Goal: Find specific page/section: Find specific page/section

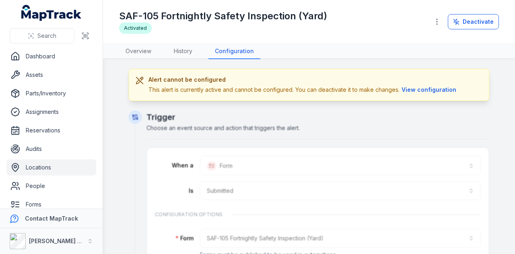
click at [50, 164] on link "Locations" at bounding box center [51, 167] width 90 height 16
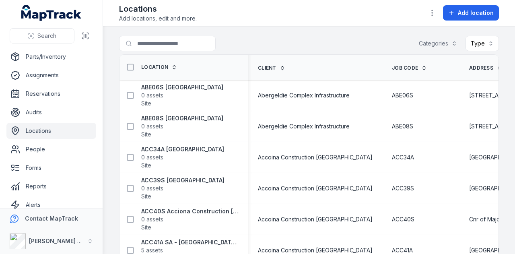
scroll to position [64, 0]
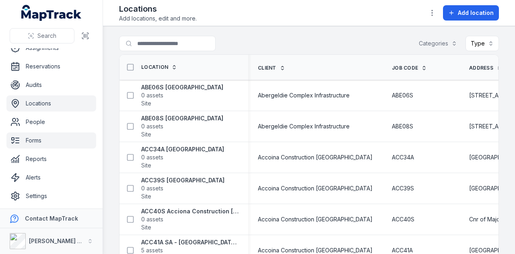
click at [49, 144] on link "Forms" at bounding box center [51, 140] width 90 height 16
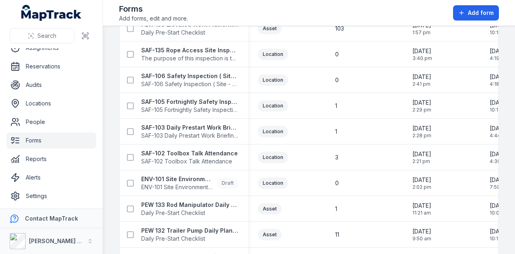
scroll to position [362, 0]
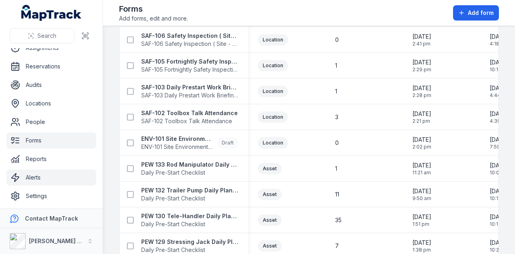
click at [52, 178] on link "Alerts" at bounding box center [51, 177] width 90 height 16
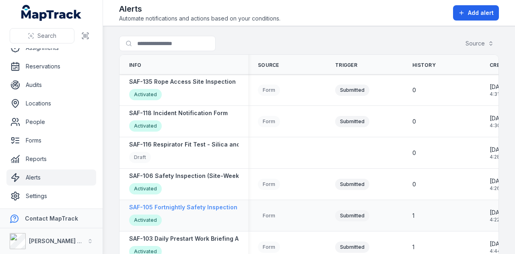
click at [216, 210] on strong "SAF-105 Fortnightly Safety Inspection (Yard)" at bounding box center [192, 207] width 127 height 8
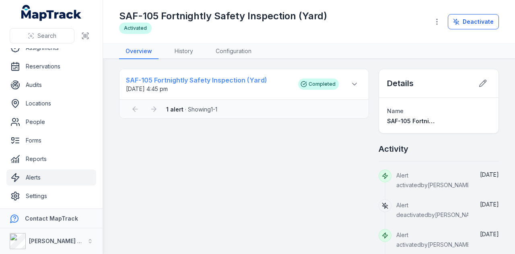
click at [223, 80] on strong "SAF-105 Fortnightly Safety Inspection (Yard)" at bounding box center [208, 80] width 164 height 10
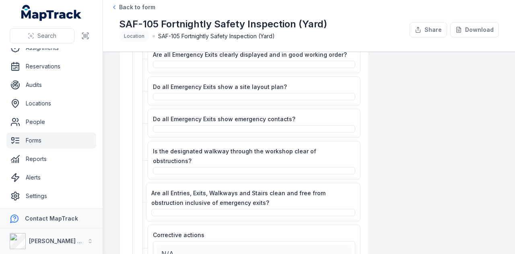
scroll to position [402, 0]
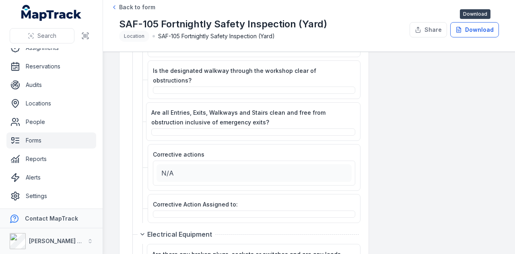
click at [473, 28] on button "Download" at bounding box center [474, 29] width 49 height 15
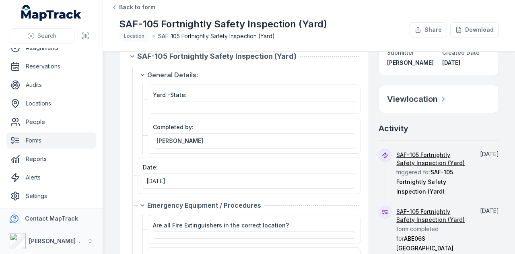
scroll to position [0, 0]
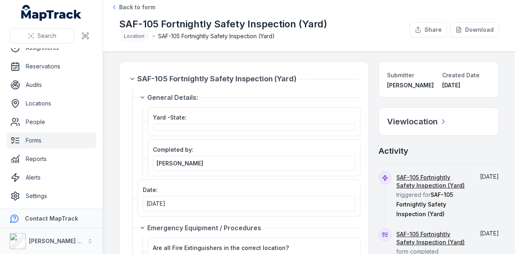
click at [39, 139] on link "Forms" at bounding box center [51, 140] width 90 height 16
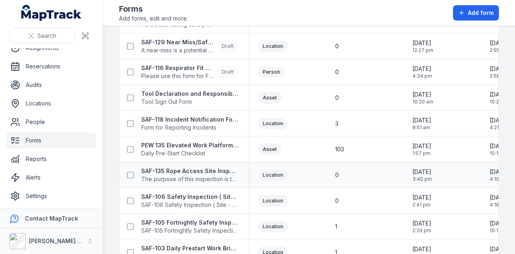
scroll to position [241, 0]
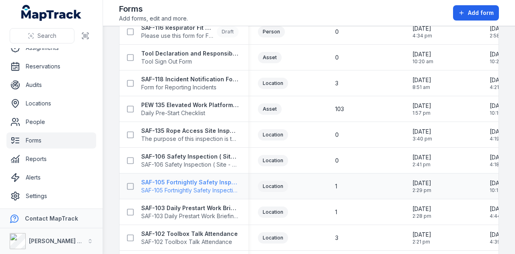
click at [216, 182] on strong "SAF-105 Fortnightly Safety Inspection (Yard)" at bounding box center [189, 182] width 97 height 8
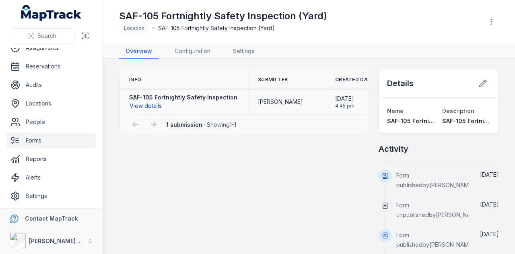
click at [152, 104] on button "View details" at bounding box center [145, 105] width 33 height 9
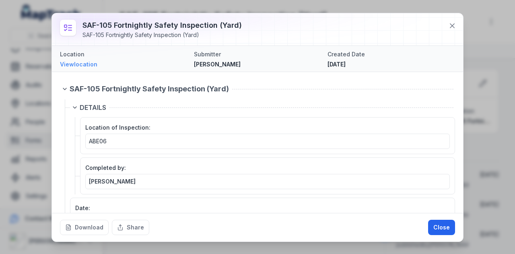
click at [91, 62] on link "View location" at bounding box center [123, 64] width 127 height 8
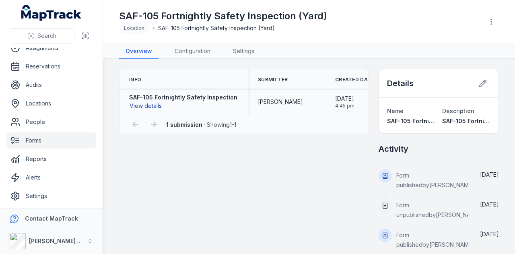
click at [148, 104] on button "View details" at bounding box center [145, 105] width 33 height 9
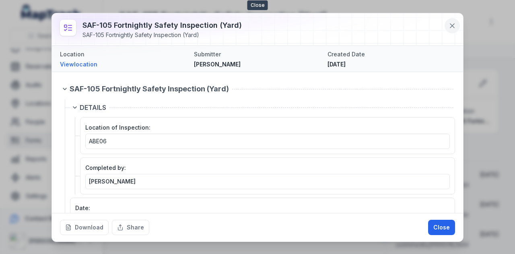
click at [454, 27] on icon at bounding box center [452, 26] width 4 height 4
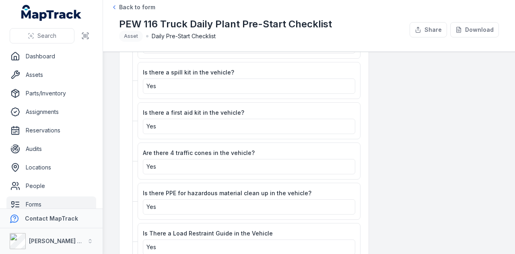
scroll to position [1247, 0]
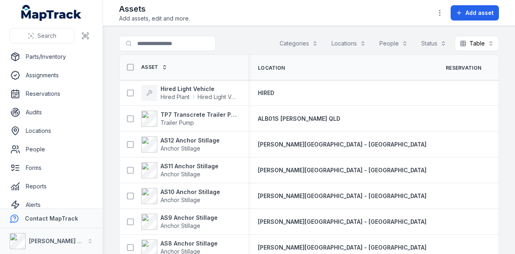
scroll to position [64, 0]
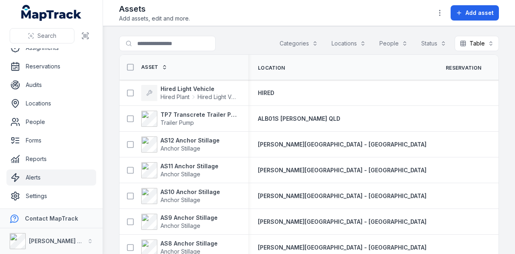
click at [36, 180] on link "Alerts" at bounding box center [51, 177] width 90 height 16
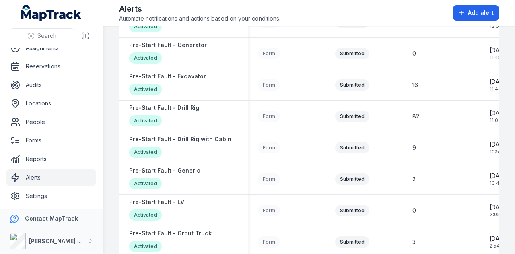
scroll to position [965, 0]
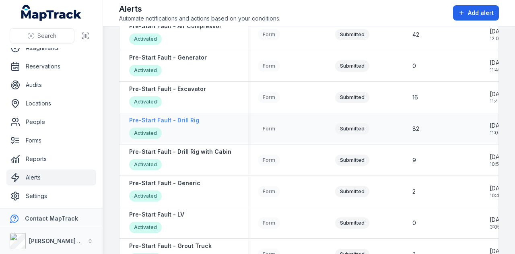
click at [188, 121] on strong "Pre-Start Fault - Drill Rig" at bounding box center [164, 120] width 70 height 8
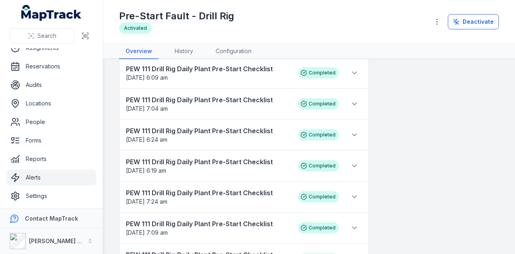
scroll to position [1378, 0]
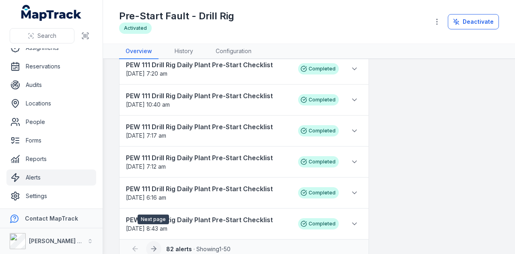
click at [150, 245] on icon at bounding box center [154, 249] width 8 height 8
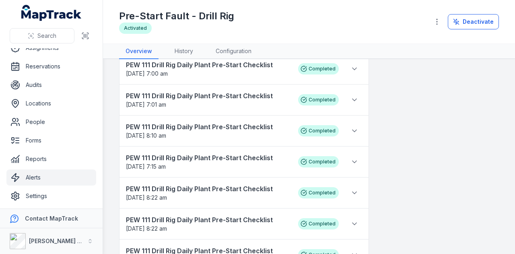
scroll to position [825, 0]
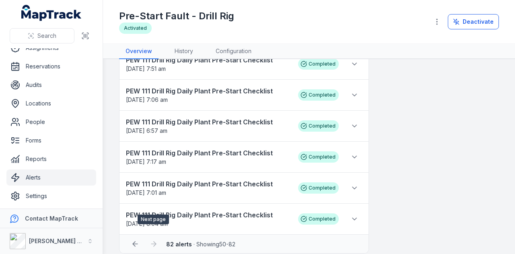
click at [154, 236] on div at bounding box center [153, 243] width 15 height 15
click at [162, 210] on strong "PEW 111 Drill Rig Daily Plant Pre-Start Checklist" at bounding box center [208, 215] width 164 height 10
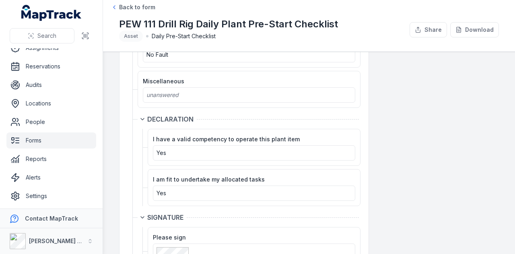
scroll to position [1411, 0]
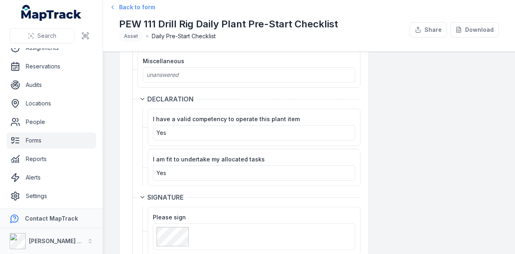
click at [132, 4] on span "Back to form" at bounding box center [137, 7] width 36 height 8
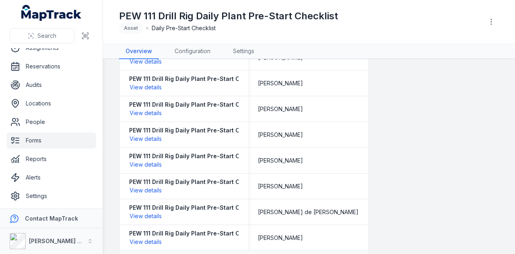
scroll to position [1153, 0]
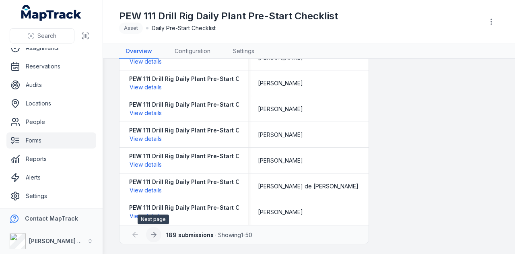
click at [150, 232] on icon at bounding box center [154, 234] width 8 height 8
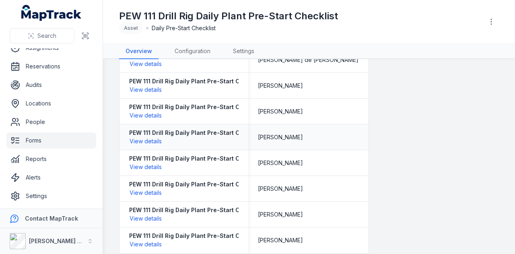
scroll to position [1153, 0]
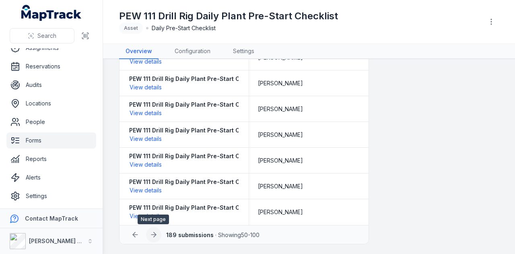
click at [156, 230] on button at bounding box center [153, 234] width 15 height 15
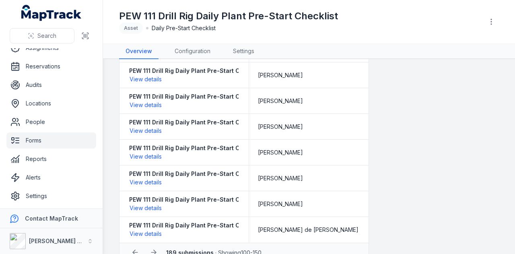
scroll to position [1153, 0]
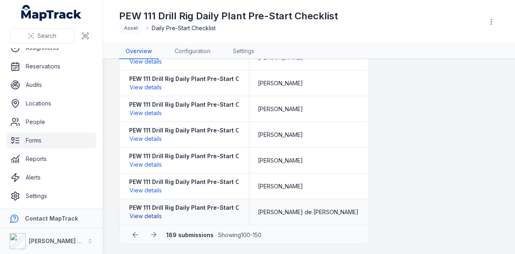
click at [159, 212] on button "View details" at bounding box center [145, 216] width 33 height 9
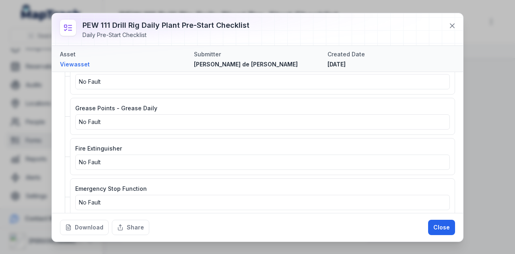
scroll to position [1206, 0]
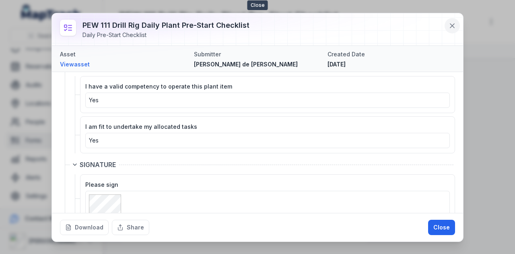
click at [456, 28] on icon at bounding box center [452, 26] width 8 height 8
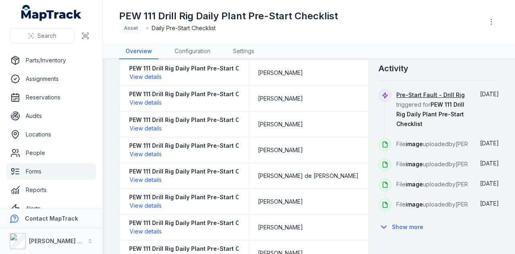
scroll to position [64, 0]
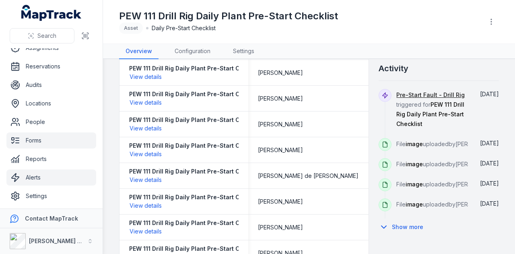
click at [60, 175] on link "Alerts" at bounding box center [51, 177] width 90 height 16
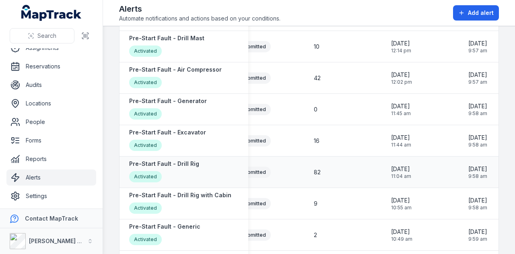
scroll to position [919, 0]
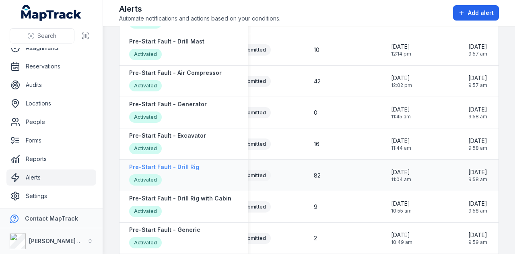
click at [181, 167] on strong "Pre-Start Fault - Drill Rig" at bounding box center [164, 167] width 70 height 8
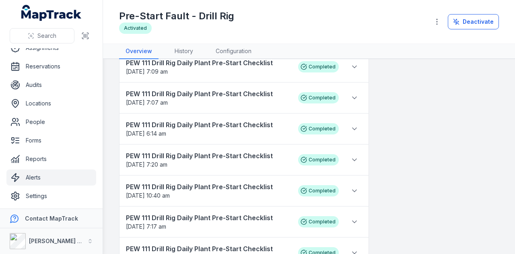
scroll to position [1378, 0]
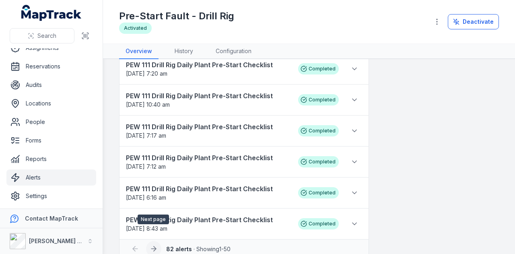
click at [152, 241] on button at bounding box center [153, 248] width 15 height 15
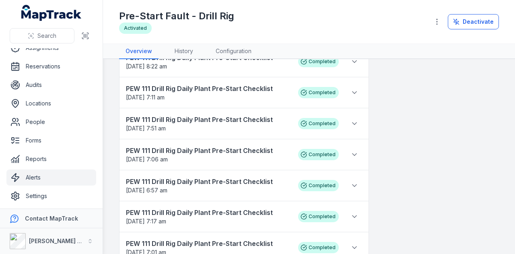
scroll to position [825, 0]
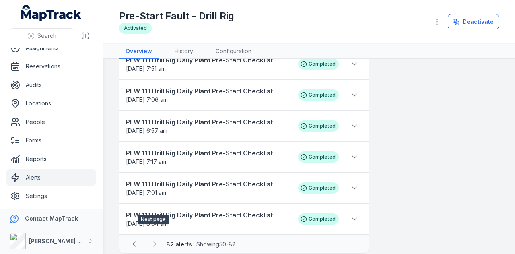
click at [152, 236] on div at bounding box center [153, 243] width 15 height 15
click at [177, 210] on strong "PEW 111 Drill Rig Daily Plant Pre-Start Checklist" at bounding box center [208, 215] width 164 height 10
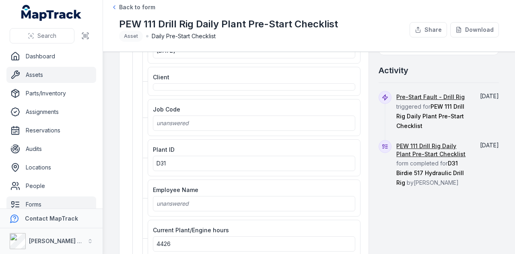
click at [55, 73] on link "Assets" at bounding box center [51, 75] width 90 height 16
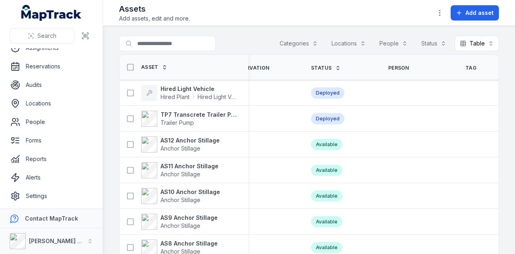
scroll to position [0, 292]
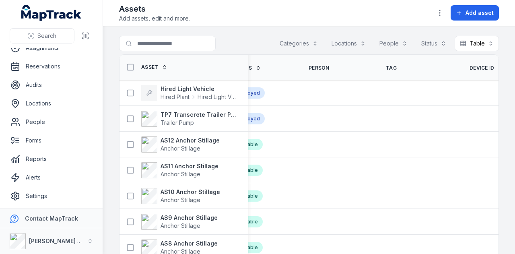
click at [469, 65] on span "Device ID" at bounding box center [481, 68] width 25 height 6
